Goal: Task Accomplishment & Management: Use online tool/utility

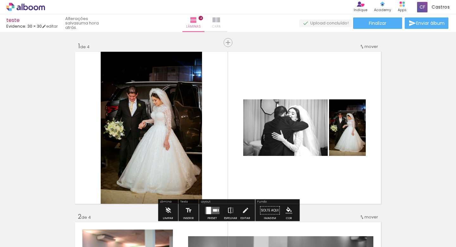
click at [221, 26] on span "Capa" at bounding box center [216, 27] width 9 height 6
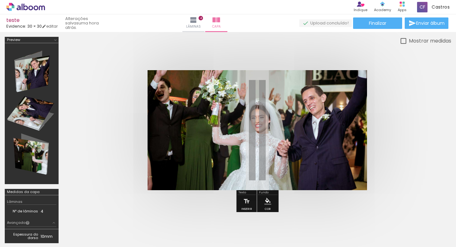
click at [23, 241] on span "Adicionar Fotos" at bounding box center [22, 238] width 19 height 7
click at [0, 0] on input "file" at bounding box center [0, 0] width 0 height 0
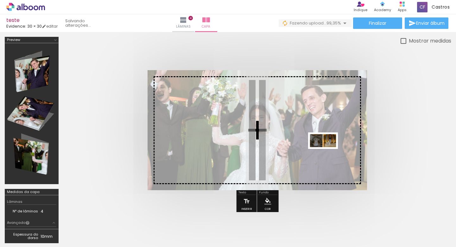
drag, startPoint x: 429, startPoint y: 226, endPoint x: 329, endPoint y: 151, distance: 125.4
click at [328, 151] on quentale-workspace at bounding box center [228, 123] width 456 height 247
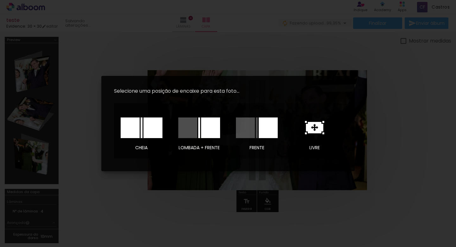
click at [137, 130] on div at bounding box center [130, 127] width 19 height 21
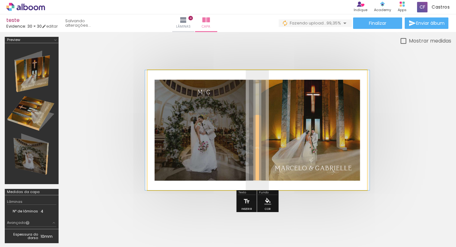
click at [282, 138] on quentale-photo at bounding box center [258, 130] width 220 height 120
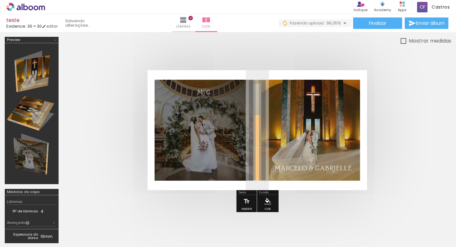
click at [280, 147] on quentale-photo at bounding box center [258, 130] width 220 height 120
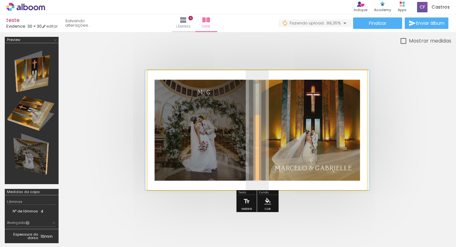
drag, startPoint x: 280, startPoint y: 147, endPoint x: 280, endPoint y: 143, distance: 3.8
click at [280, 143] on div at bounding box center [257, 130] width 225 height 120
click at [325, 125] on quentale-photo at bounding box center [258, 130] width 220 height 120
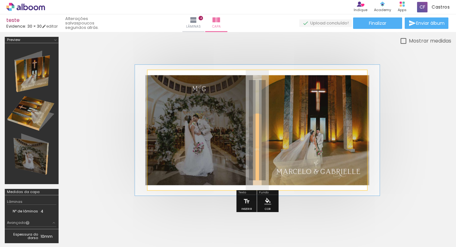
type paper-slider "109"
click at [174, 85] on div at bounding box center [174, 86] width 6 height 6
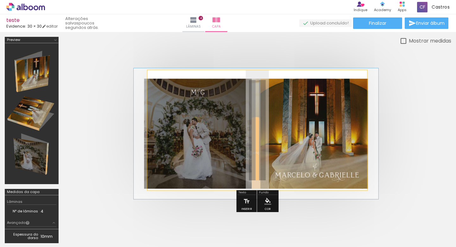
drag, startPoint x: 205, startPoint y: 110, endPoint x: 203, endPoint y: 113, distance: 3.7
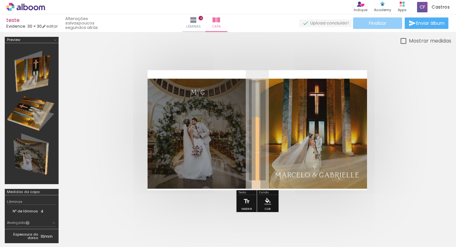
click at [364, 21] on paper-button "Finalizar" at bounding box center [377, 22] width 49 height 11
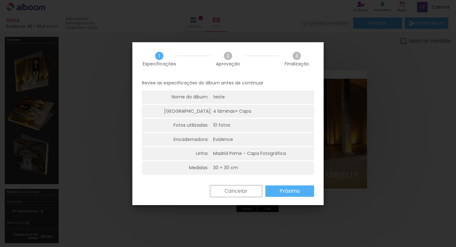
click at [0, 0] on slot "Próximo" at bounding box center [0, 0] width 0 height 0
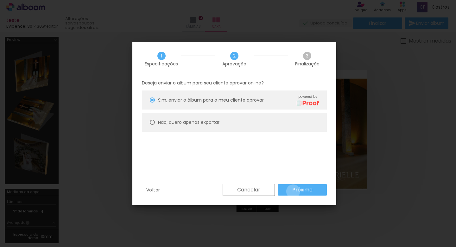
click at [0, 0] on slot "Próximo" at bounding box center [0, 0] width 0 height 0
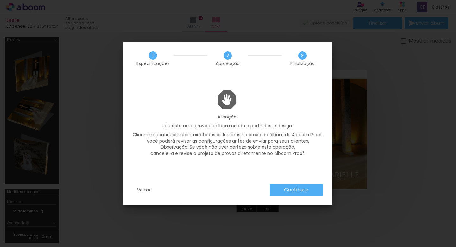
click at [0, 0] on slot "Continuar" at bounding box center [0, 0] width 0 height 0
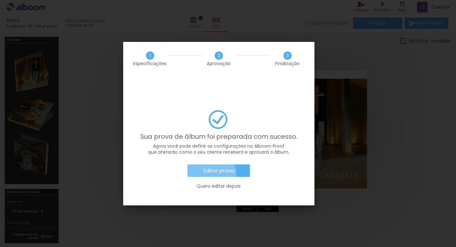
click at [209, 164] on paper-button "Editar prova" at bounding box center [219, 170] width 62 height 13
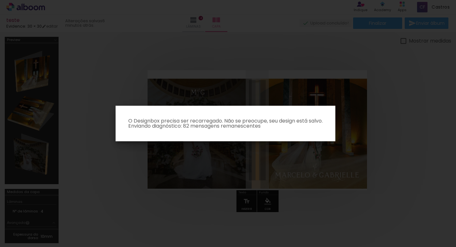
click at [168, 96] on iron-overlay-backdrop at bounding box center [228, 123] width 456 height 247
click at [281, 164] on iron-overlay-backdrop at bounding box center [228, 123] width 456 height 247
